Goal: Information Seeking & Learning: Learn about a topic

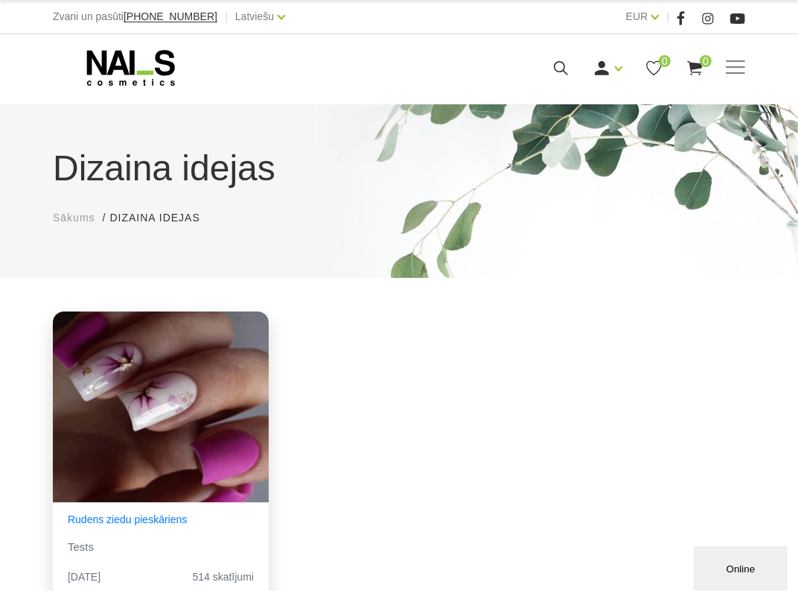
click at [195, 418] on div "View Idea" at bounding box center [161, 404] width 216 height 186
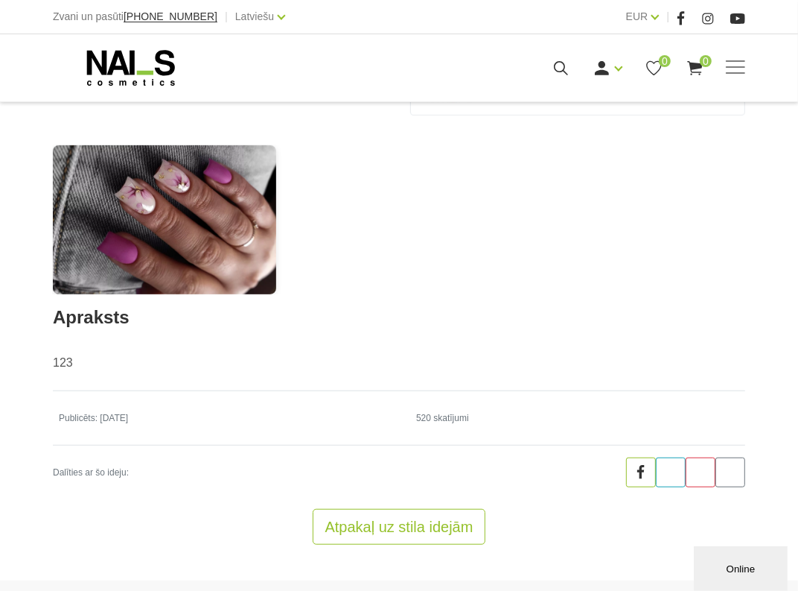
scroll to position [496, 0]
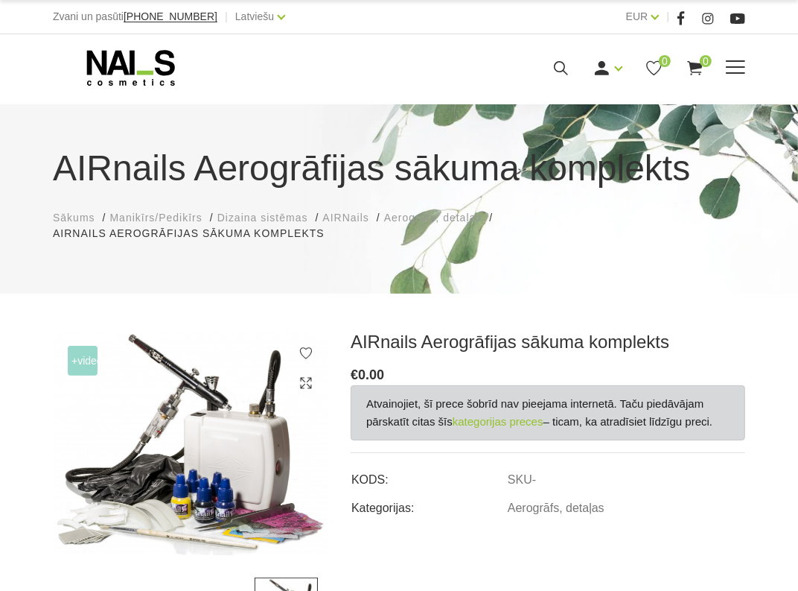
click at [133, 87] on div "Manikīrs Gēllakas Bāzes, topi un praimeri Gēlu sistēmas Dizaina sistēmas Dažādi…" at bounding box center [399, 67] width 798 height 67
click at [129, 71] on div at bounding box center [191, 67] width 277 height 37
drag, startPoint x: 128, startPoint y: 68, endPoint x: 112, endPoint y: 63, distance: 17.2
click at [127, 68] on div at bounding box center [191, 67] width 277 height 37
drag, startPoint x: 112, startPoint y: 63, endPoint x: 214, endPoint y: 44, distance: 103.7
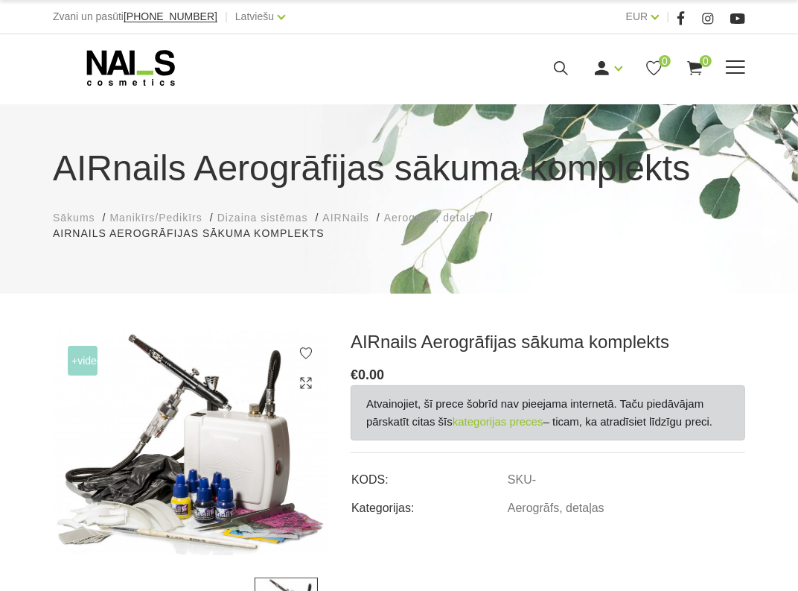
click at [117, 64] on div at bounding box center [191, 67] width 277 height 37
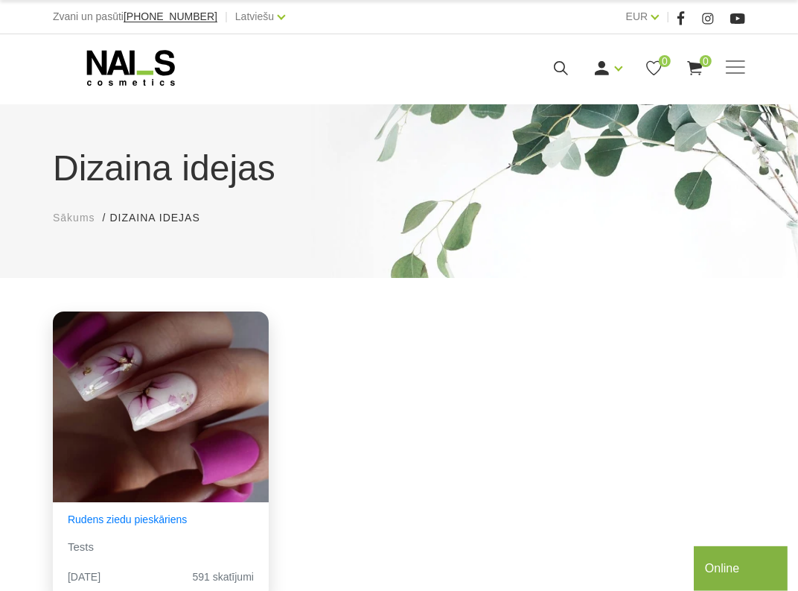
click at [185, 369] on div "View Idea" at bounding box center [161, 404] width 216 height 186
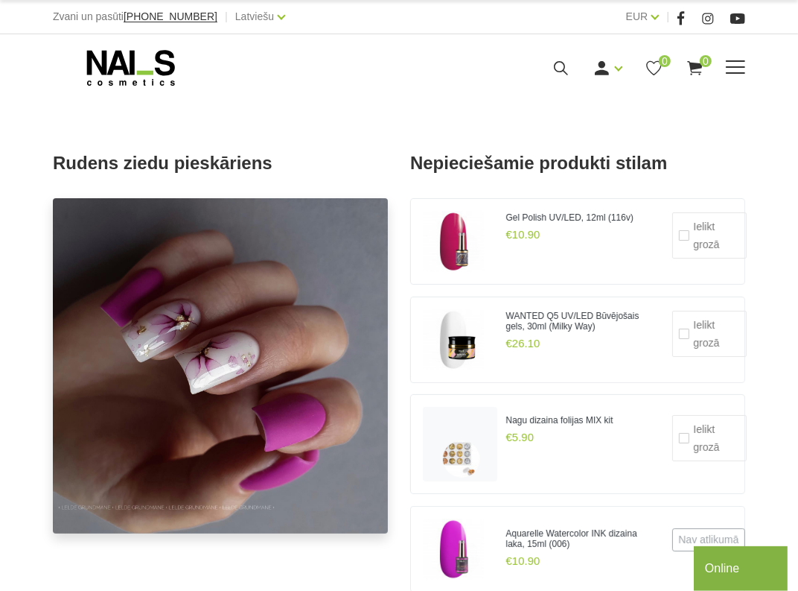
click at [127, 63] on icon at bounding box center [131, 67] width 156 height 37
